Goal: Find specific page/section: Find specific page/section

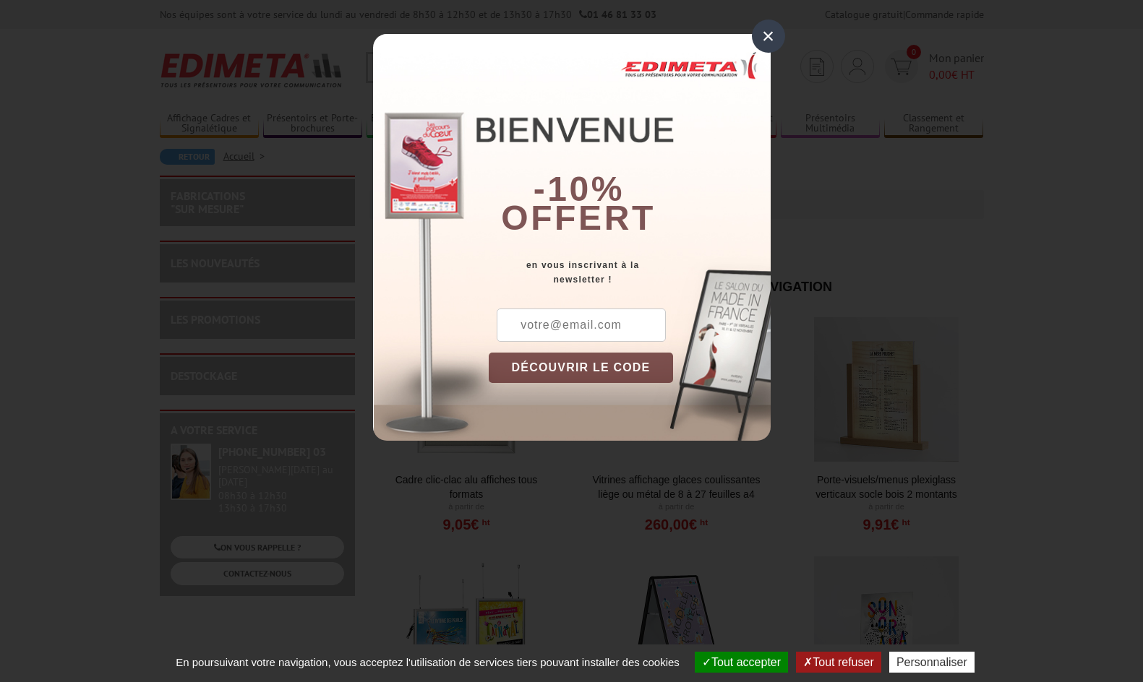
click at [770, 34] on div "×" at bounding box center [768, 36] width 33 height 33
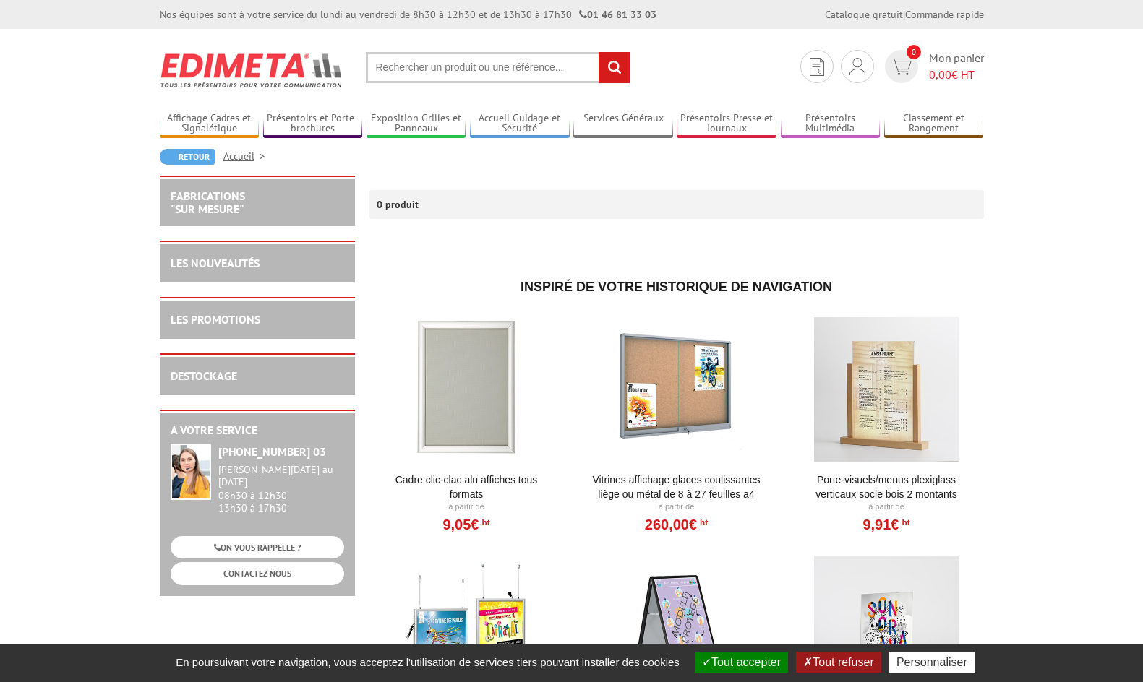
click at [451, 67] on input "text" at bounding box center [498, 67] width 265 height 31
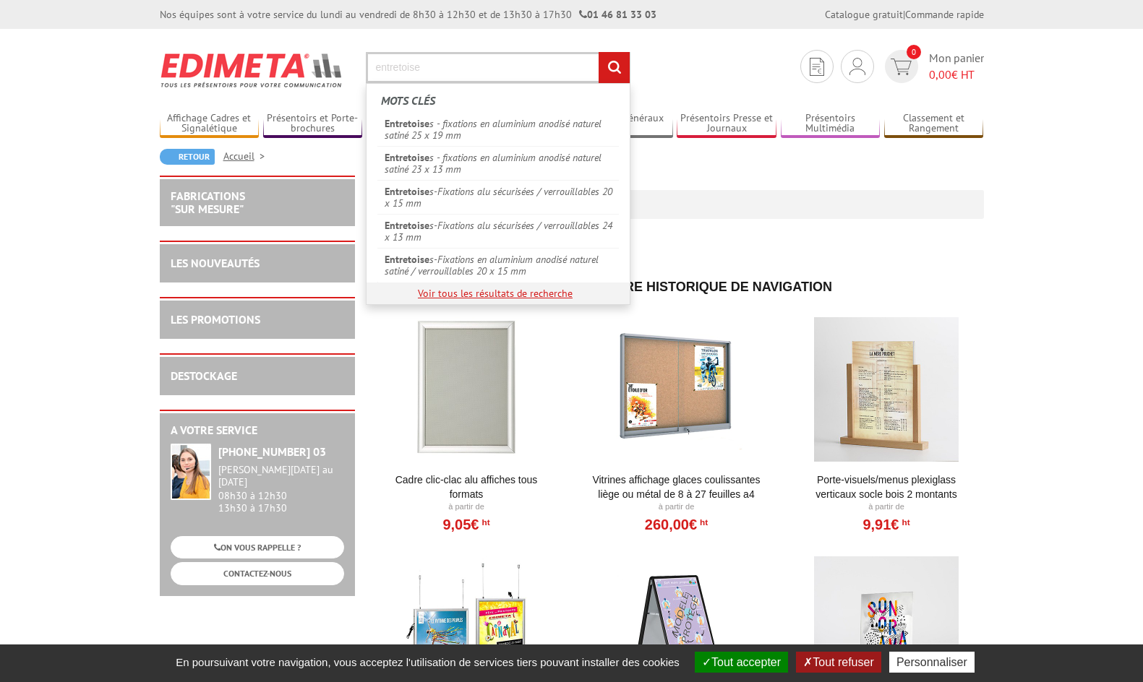
type input "entretoise"
click at [486, 297] on link "Voir tous les résultats de recherche" at bounding box center [495, 293] width 155 height 13
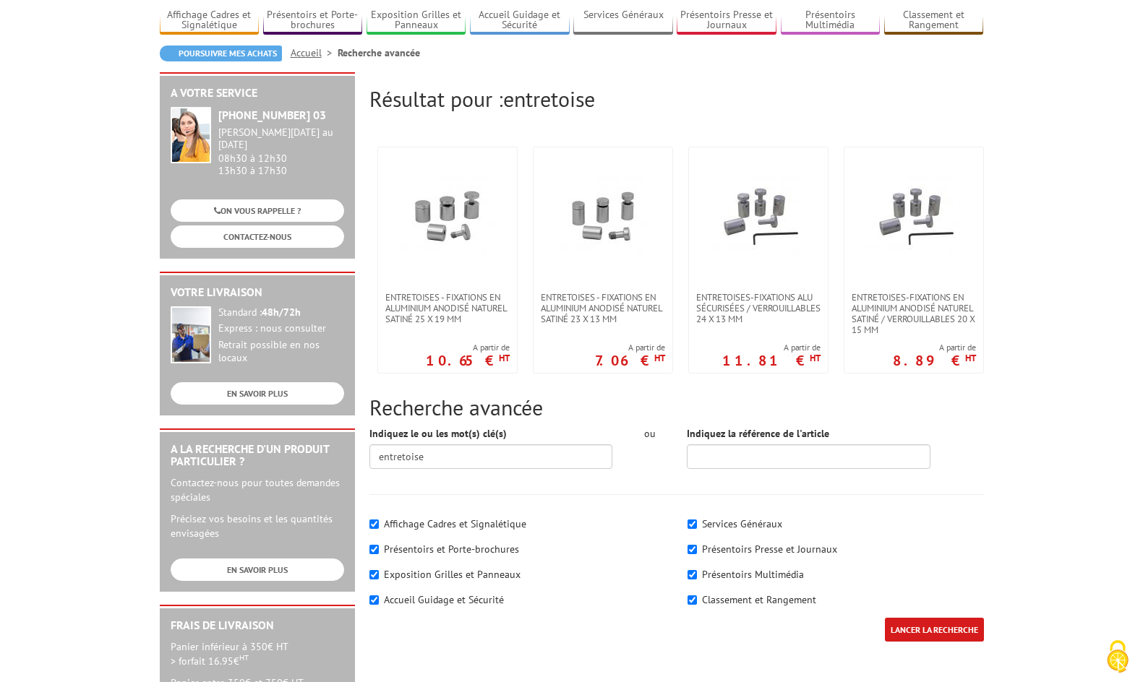
scroll to position [99, 0]
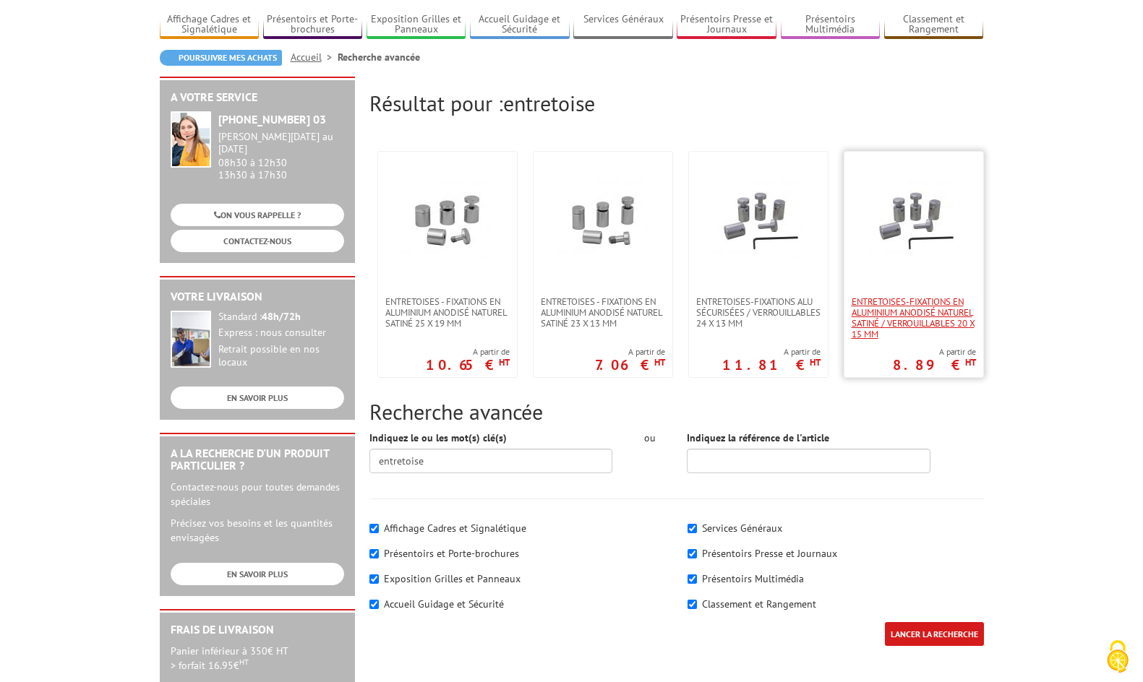
click at [922, 300] on span "Entretoises-Fixations en aluminium anodisé naturel satiné / verrouillables 20 x…" at bounding box center [913, 317] width 124 height 43
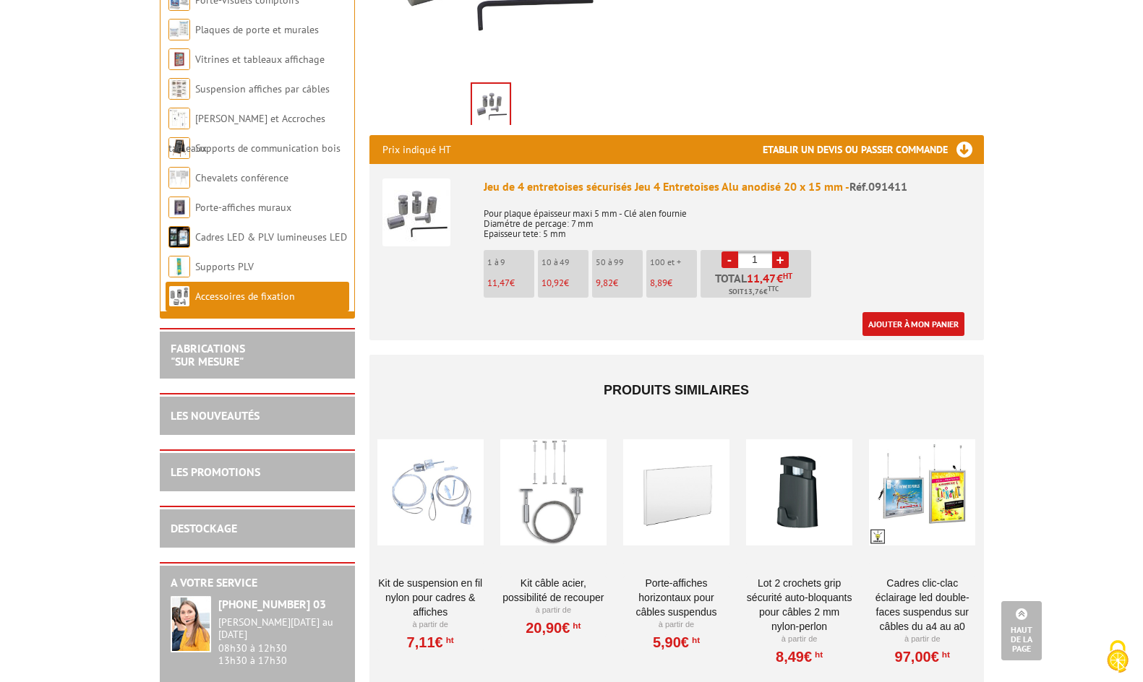
scroll to position [446, 0]
